Goal: Information Seeking & Learning: Learn about a topic

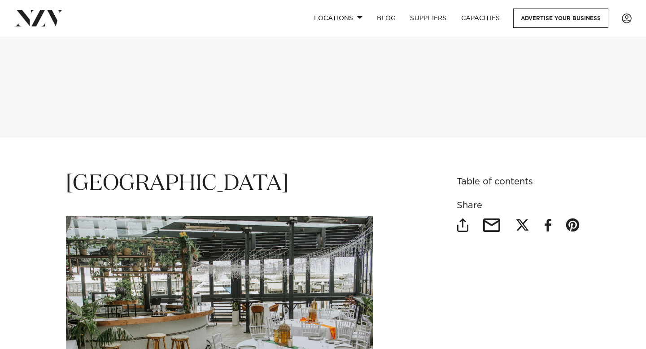
scroll to position [100, 0]
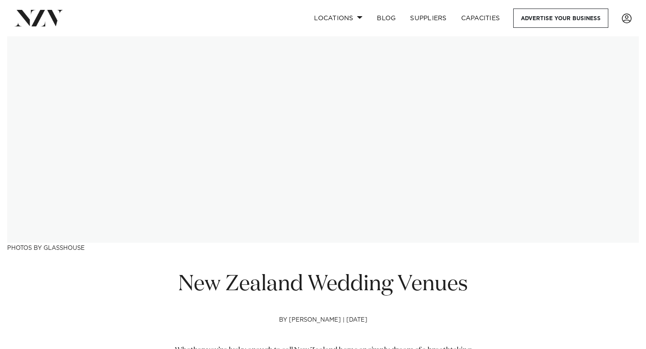
click at [430, 64] on img at bounding box center [323, 89] width 632 height 307
click at [325, 21] on link "Locations" at bounding box center [338, 18] width 63 height 19
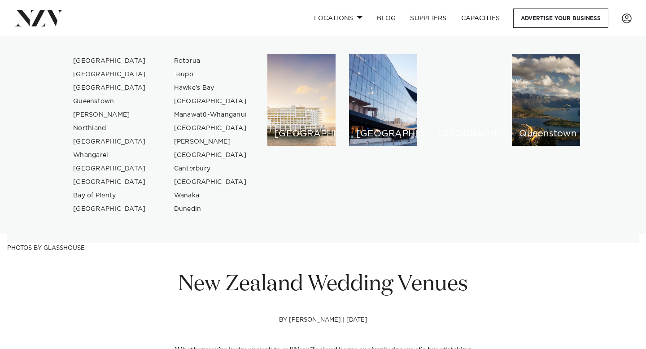
click at [494, 0] on nav "Locations [GEOGRAPHIC_DATA] [GEOGRAPHIC_DATA] [GEOGRAPHIC_DATA] [GEOGRAPHIC_DAT…" at bounding box center [323, 18] width 646 height 36
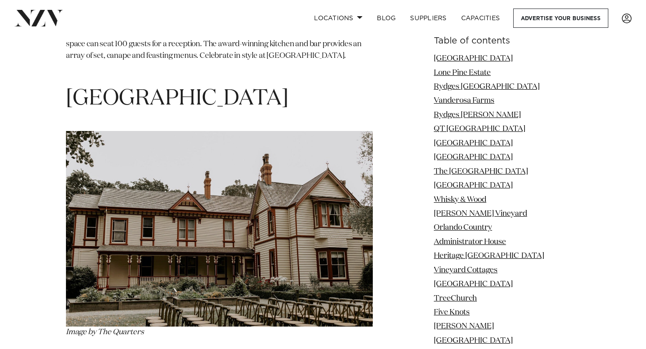
scroll to position [21639, 0]
drag, startPoint x: 169, startPoint y: 83, endPoint x: 68, endPoint y: 83, distance: 101.5
copy span "Boomrock"
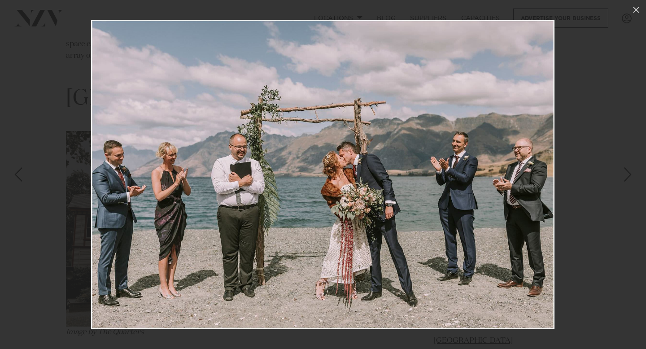
click at [517, 133] on img at bounding box center [323, 175] width 464 height 310
click at [631, 21] on div at bounding box center [323, 174] width 646 height 349
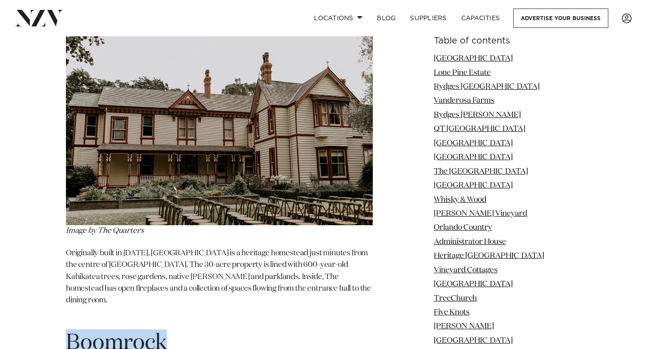
scroll to position [21740, 0]
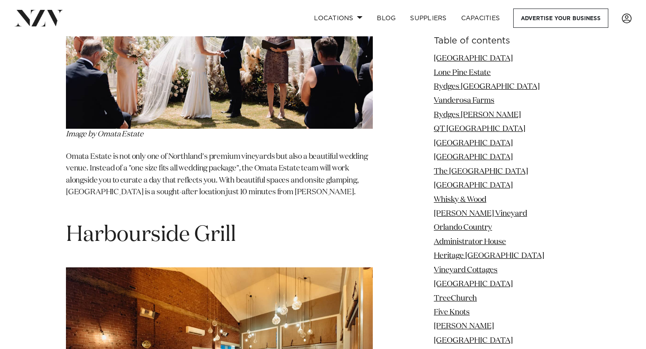
scroll to position [50401, 0]
